Goal: Use online tool/utility: Use online tool/utility

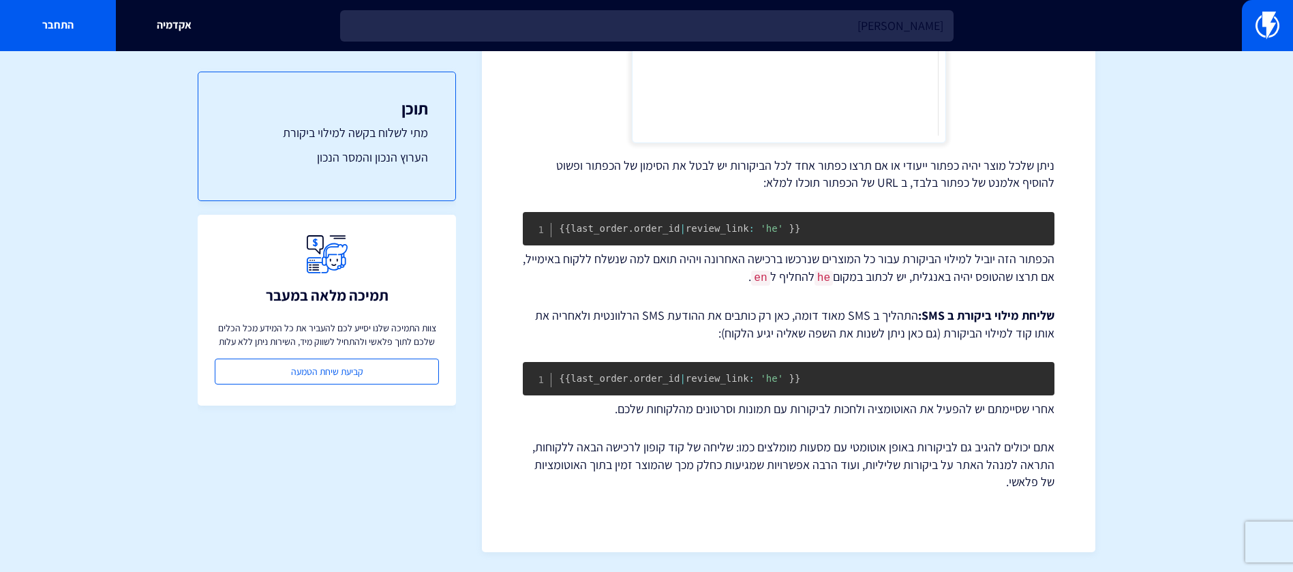
click at [872, 24] on input "[PERSON_NAME]" at bounding box center [647, 25] width 614 height 31
click at [872, 24] on input "פריור" at bounding box center [647, 25] width 614 height 31
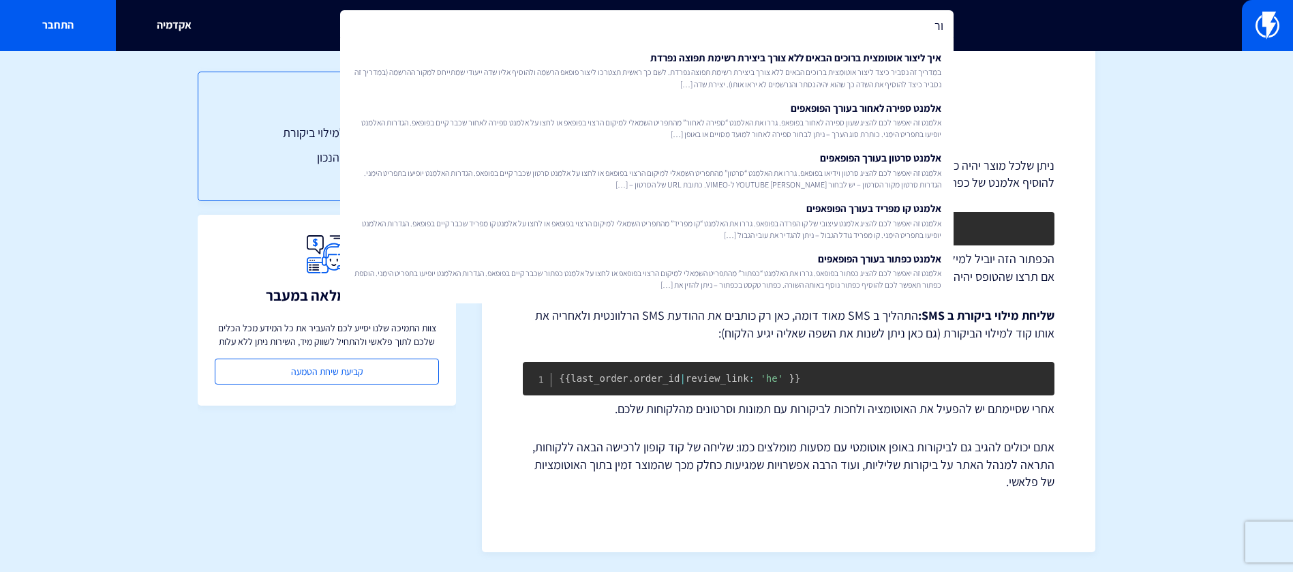
type input "ו"
drag, startPoint x: 900, startPoint y: 3, endPoint x: 900, endPoint y: 24, distance: 21.1
click at [900, 24] on div "URL פופא איך ליצור פופאפ שלחיצה עליו מכניסה מוצר ישירות לעגלה של הלקוח אפשרות ז…" at bounding box center [646, 25] width 1293 height 51
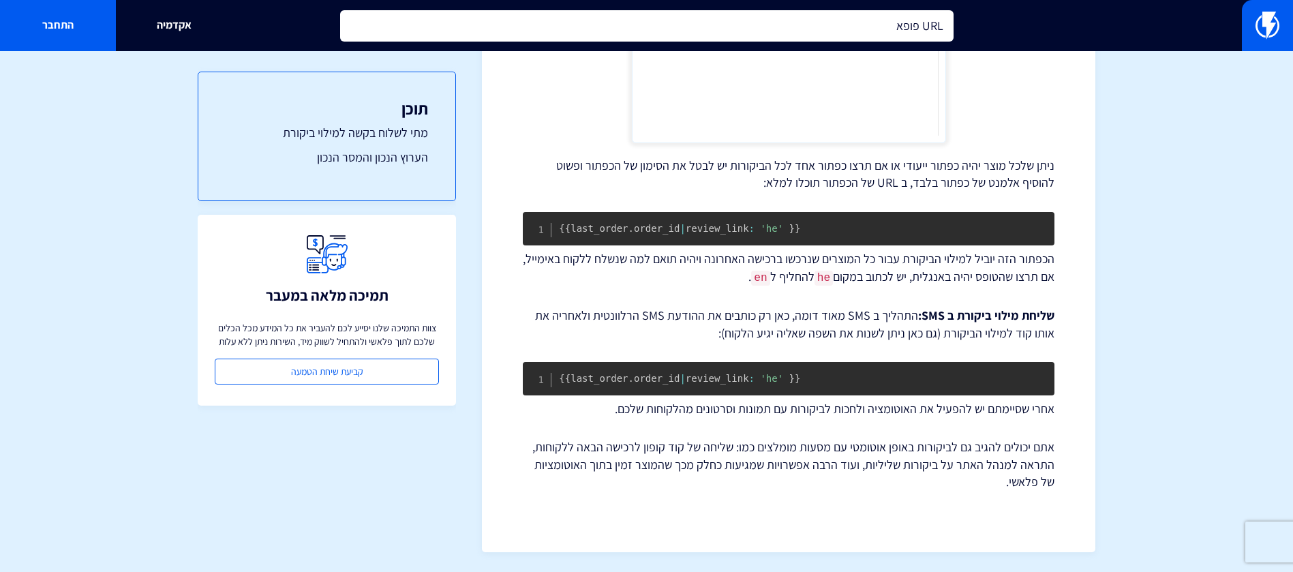
click at [900, 24] on input "URL פופא" at bounding box center [647, 25] width 614 height 31
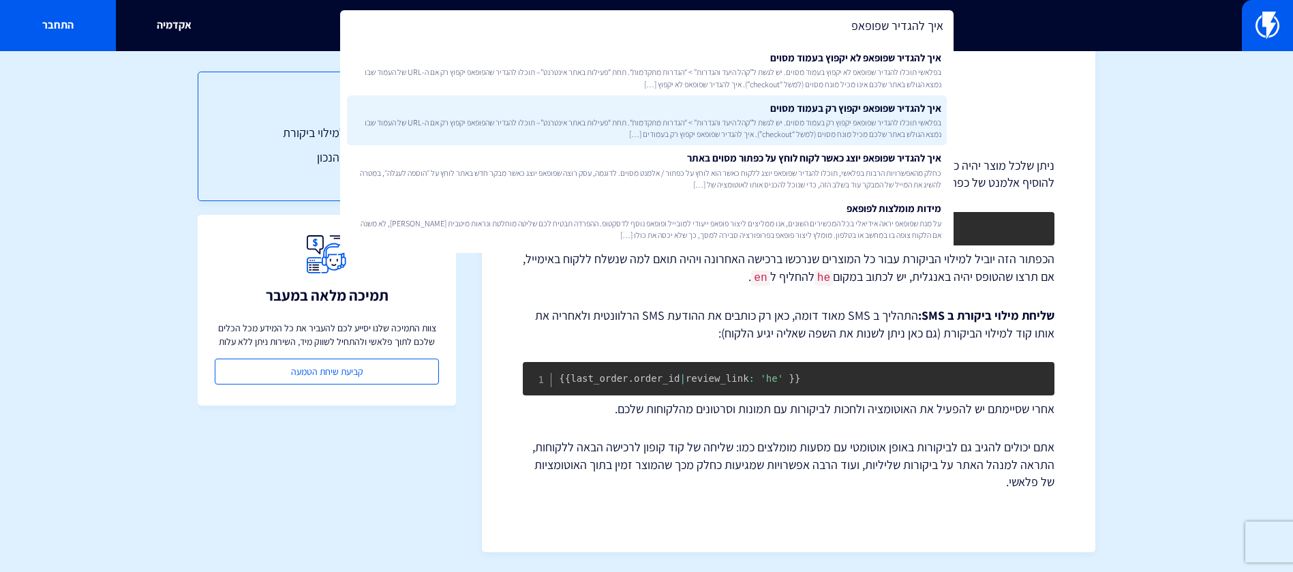
type input "איך להגדיר שפופאפ"
click at [851, 110] on link "איך להגדיר שפופאפ יקפוץ רק בעמוד מסוים בפלאשי תוכלו להגדיר שפופאפ יקפוץ רק בעמו…" at bounding box center [647, 120] width 600 height 50
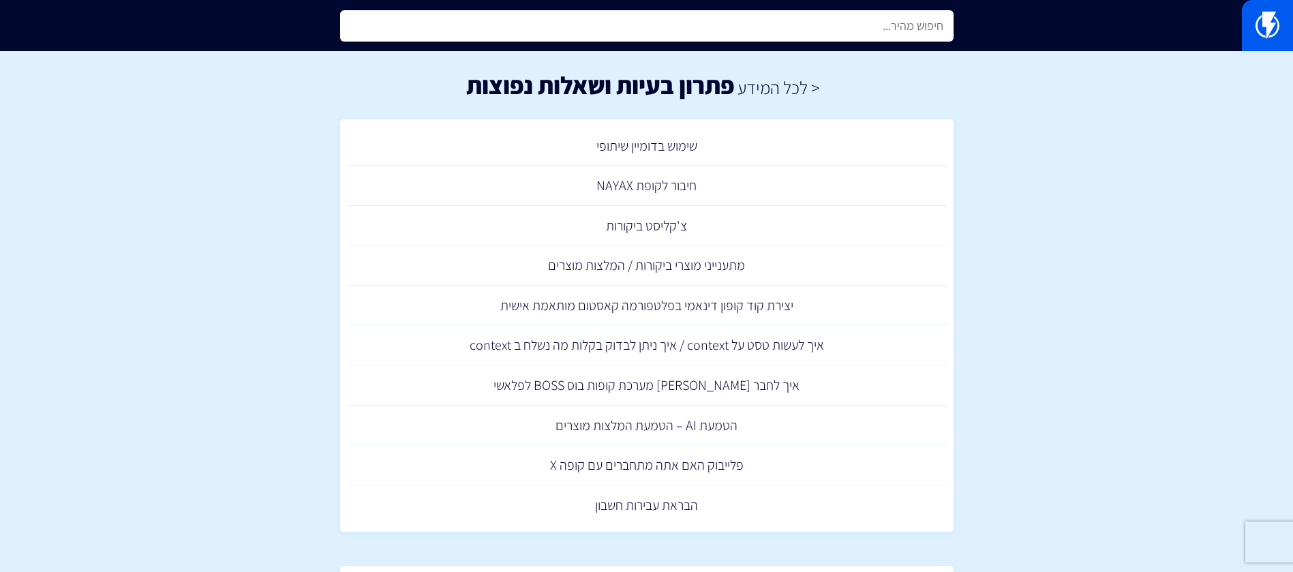
click at [808, 33] on input "text" at bounding box center [647, 25] width 614 height 31
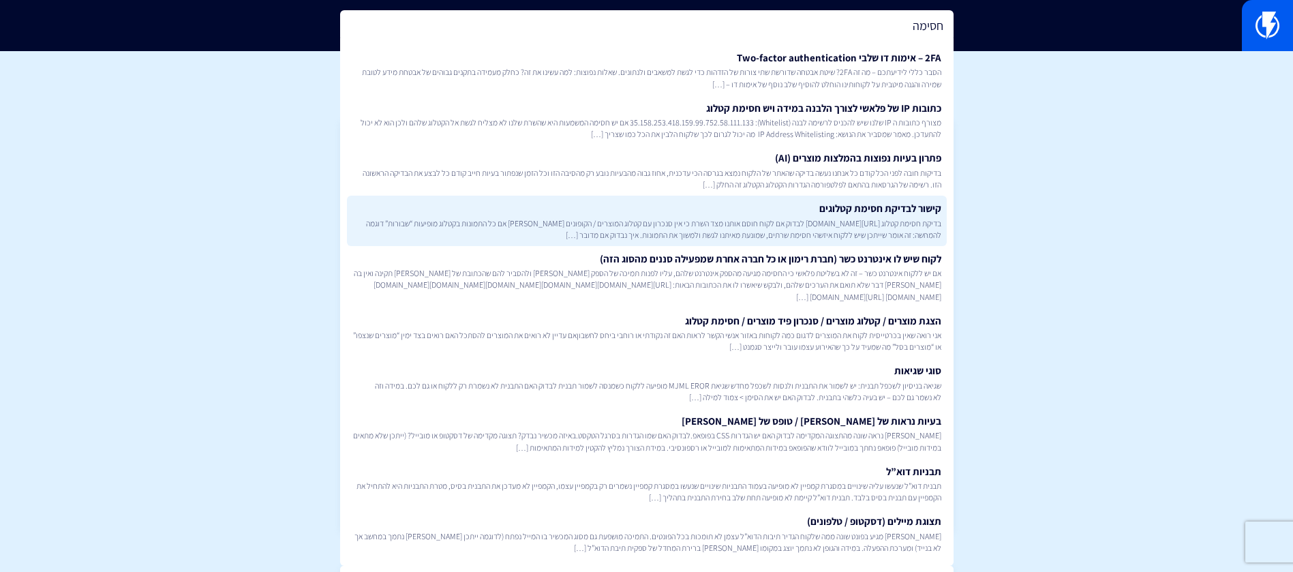
type input "חסימה"
click at [818, 205] on link "קישור לבדיקת חסימת קטלוגים בדיקת חסימת קטלוג https://flashy.app/server-check לב…" at bounding box center [647, 221] width 600 height 50
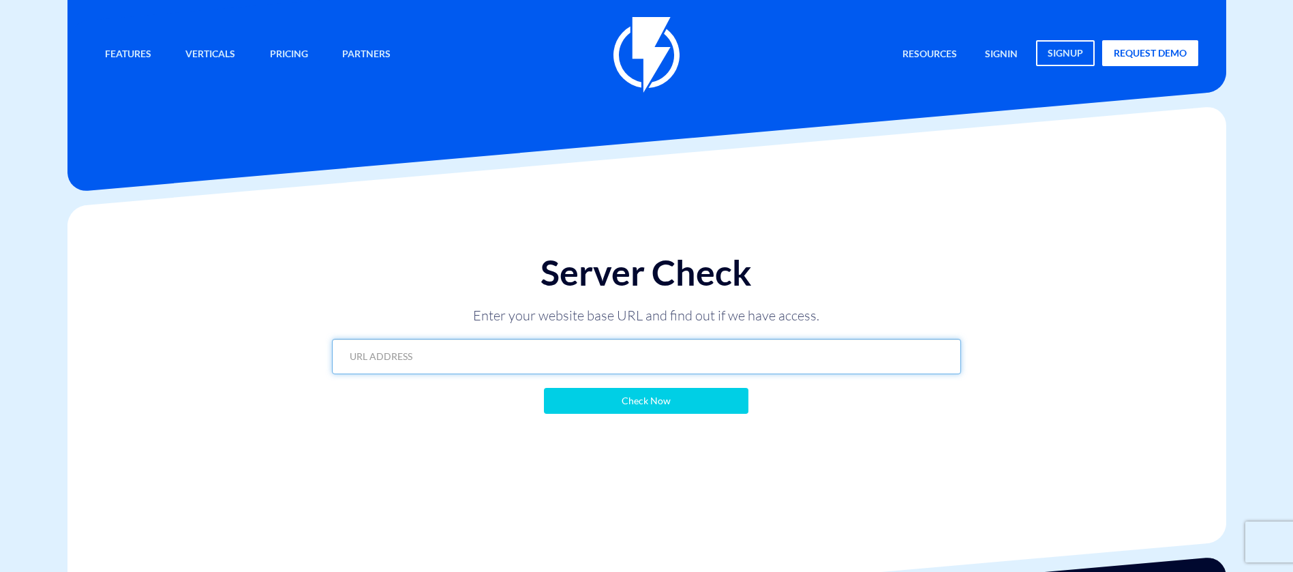
click at [721, 362] on input "text" at bounding box center [646, 356] width 629 height 35
paste input "https://schnitt.ussl.co.il/?flashy_export=products&flashy_pagination=true&per_p…"
type input "https://schnitt.ussl.co.il/?flashy_export=products&flashy_pagination=true&per_p…"
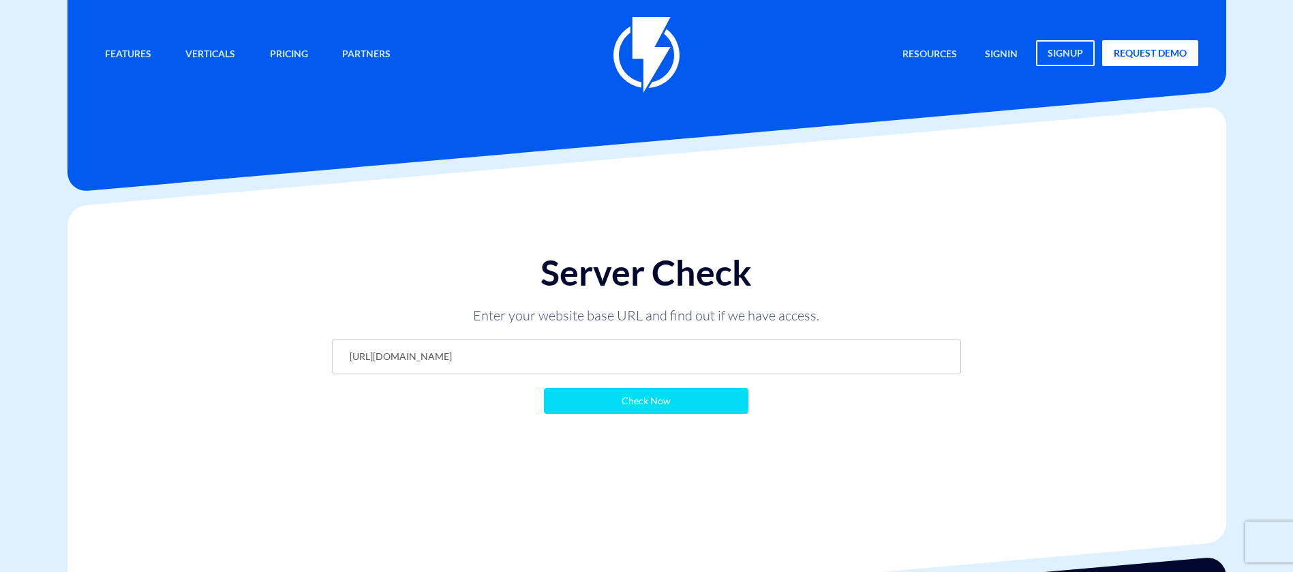
click at [687, 391] on input "Check Now" at bounding box center [646, 401] width 205 height 26
